Goal: Task Accomplishment & Management: Complete application form

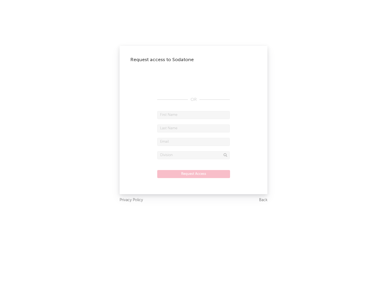
click at [193, 115] on input "text" at bounding box center [193, 115] width 72 height 8
type input "[PERSON_NAME]"
click at [193, 128] on input "text" at bounding box center [193, 129] width 72 height 8
type input "[PERSON_NAME]"
click at [193, 142] on input "text" at bounding box center [193, 142] width 72 height 8
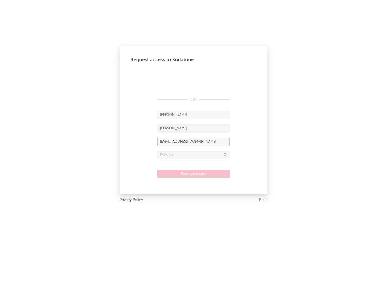
type input "[EMAIL_ADDRESS][DOMAIN_NAME]"
click at [193, 155] on input "text" at bounding box center [193, 155] width 72 height 8
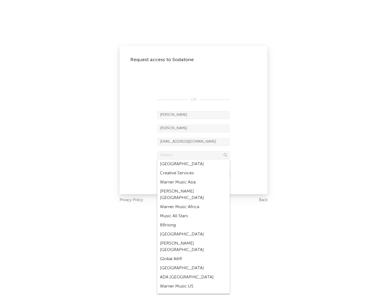
click at [193, 212] on div "Music All Stars" at bounding box center [193, 216] width 72 height 9
type input "Music All Stars"
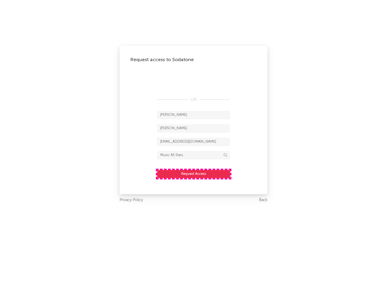
click at [193, 174] on button "Request Access" at bounding box center [193, 174] width 73 height 8
